Goal: Information Seeking & Learning: Learn about a topic

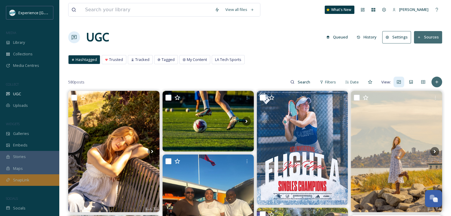
click at [28, 181] on span "SnapLink" at bounding box center [21, 181] width 16 height 6
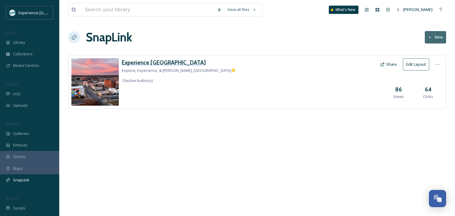
click at [143, 61] on h3 "Experience [GEOGRAPHIC_DATA]" at bounding box center [179, 62] width 114 height 9
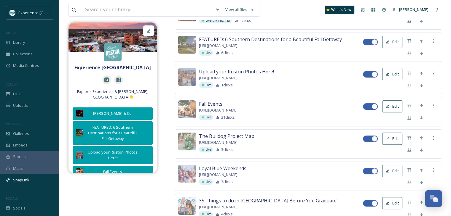
scroll to position [168, 0]
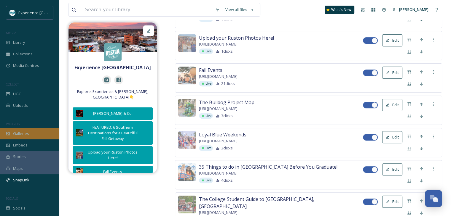
click at [31, 131] on div "Galleries" at bounding box center [29, 134] width 59 height 12
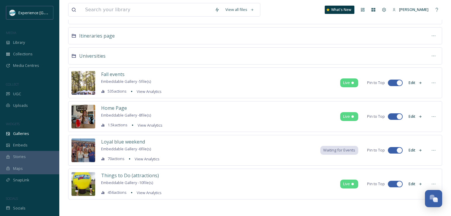
scroll to position [68, 0]
click at [139, 140] on span "Loyal blue weekend" at bounding box center [123, 141] width 44 height 7
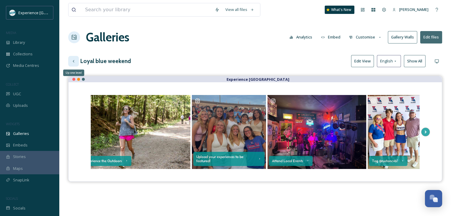
click at [74, 59] on icon at bounding box center [73, 61] width 5 height 5
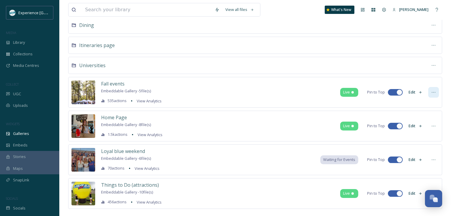
scroll to position [68, 0]
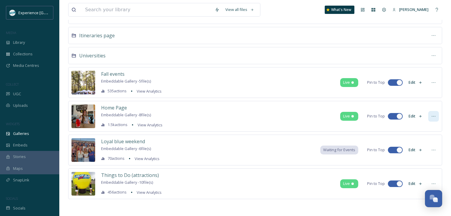
click at [434, 115] on icon at bounding box center [433, 116] width 5 height 5
click at [444, 110] on div "View all files What's New [PERSON_NAME] Galleries Analytics Settings New Demos …" at bounding box center [255, 75] width 392 height 286
click at [148, 124] on span "View Analytics" at bounding box center [150, 124] width 25 height 5
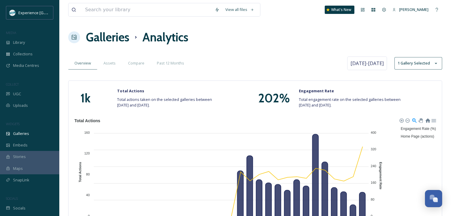
click at [119, 37] on h1 "Galleries" at bounding box center [107, 37] width 43 height 18
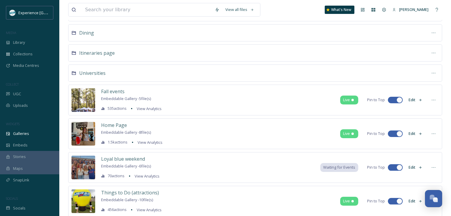
scroll to position [51, 0]
click at [155, 110] on span "View Analytics" at bounding box center [149, 108] width 25 height 5
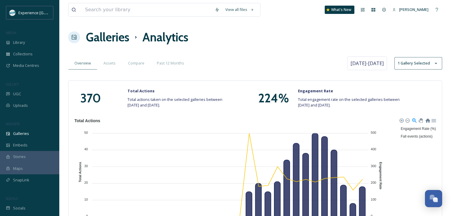
click at [104, 38] on h1 "Galleries" at bounding box center [107, 37] width 43 height 18
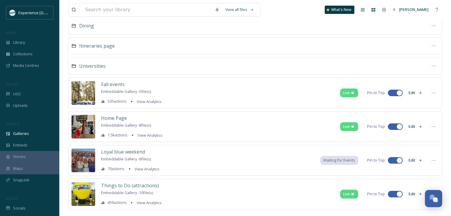
scroll to position [68, 0]
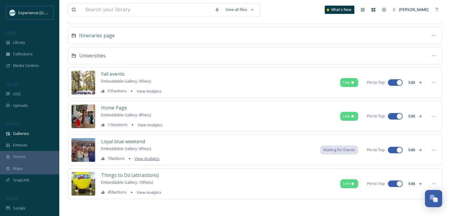
click at [156, 160] on span "View Analytics" at bounding box center [147, 158] width 25 height 5
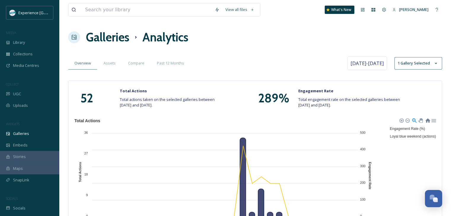
click at [122, 36] on h1 "Galleries" at bounding box center [107, 37] width 43 height 18
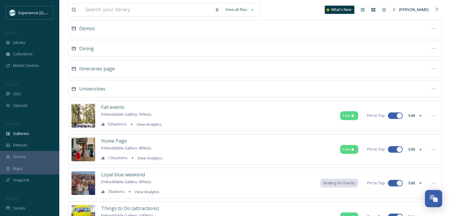
scroll to position [68, 0]
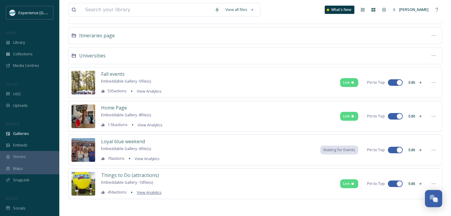
click at [154, 194] on span "View Analytics" at bounding box center [149, 192] width 25 height 5
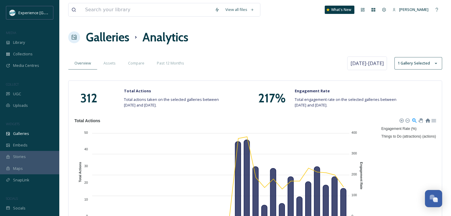
click at [111, 44] on h1 "Galleries" at bounding box center [107, 37] width 43 height 18
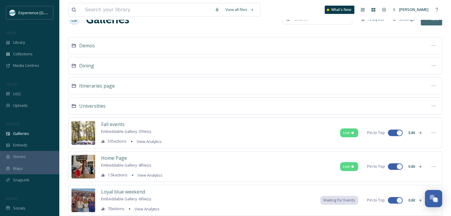
scroll to position [17, 0]
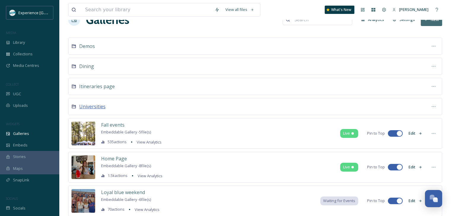
click at [90, 106] on span "Universities" at bounding box center [92, 106] width 26 height 7
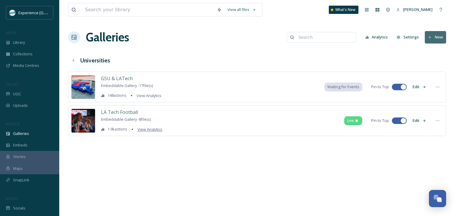
click at [156, 130] on span "View Analytics" at bounding box center [150, 129] width 25 height 5
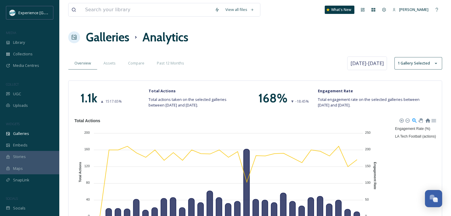
click at [119, 38] on h1 "Galleries" at bounding box center [107, 37] width 43 height 18
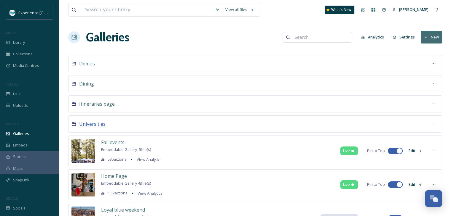
click at [94, 122] on span "Universities" at bounding box center [92, 124] width 26 height 7
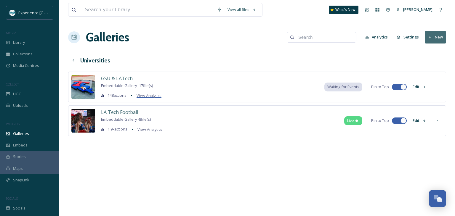
click at [145, 96] on span "View Analytics" at bounding box center [149, 95] width 25 height 5
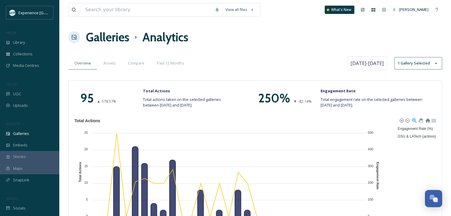
click at [110, 33] on h1 "Galleries" at bounding box center [107, 37] width 43 height 18
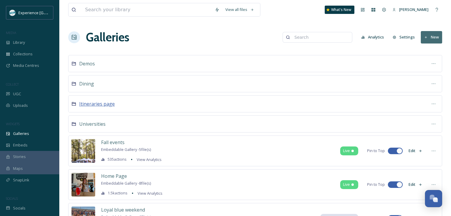
click at [107, 104] on span "Itineraries page" at bounding box center [97, 104] width 36 height 7
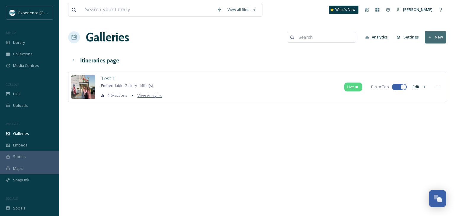
click at [142, 95] on span "View Analytics" at bounding box center [150, 95] width 25 height 5
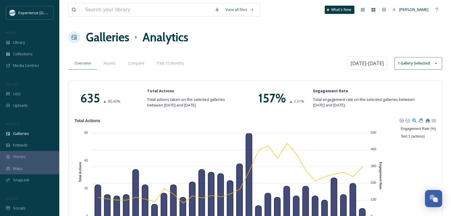
click at [113, 38] on h1 "Galleries" at bounding box center [107, 37] width 43 height 18
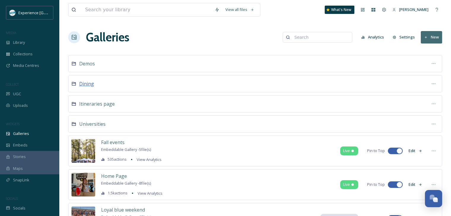
click at [91, 84] on span "Dining" at bounding box center [86, 84] width 15 height 7
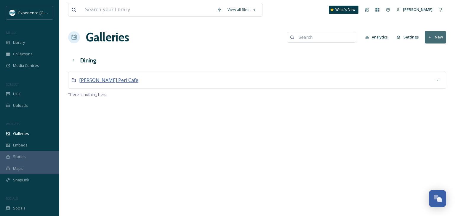
click at [96, 81] on span "[PERSON_NAME] Perl Cafe" at bounding box center [108, 80] width 59 height 7
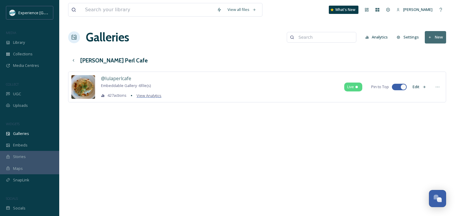
click at [156, 95] on span "View Analytics" at bounding box center [149, 95] width 25 height 5
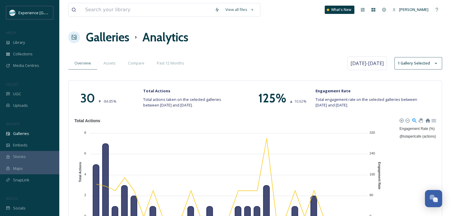
click at [117, 41] on h1 "Galleries" at bounding box center [107, 37] width 43 height 18
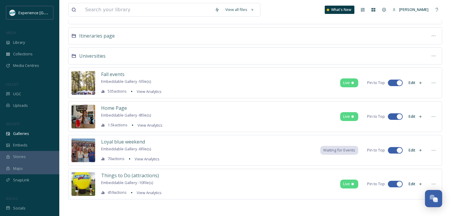
scroll to position [68, 0]
